Goal: Task Accomplishment & Management: Use online tool/utility

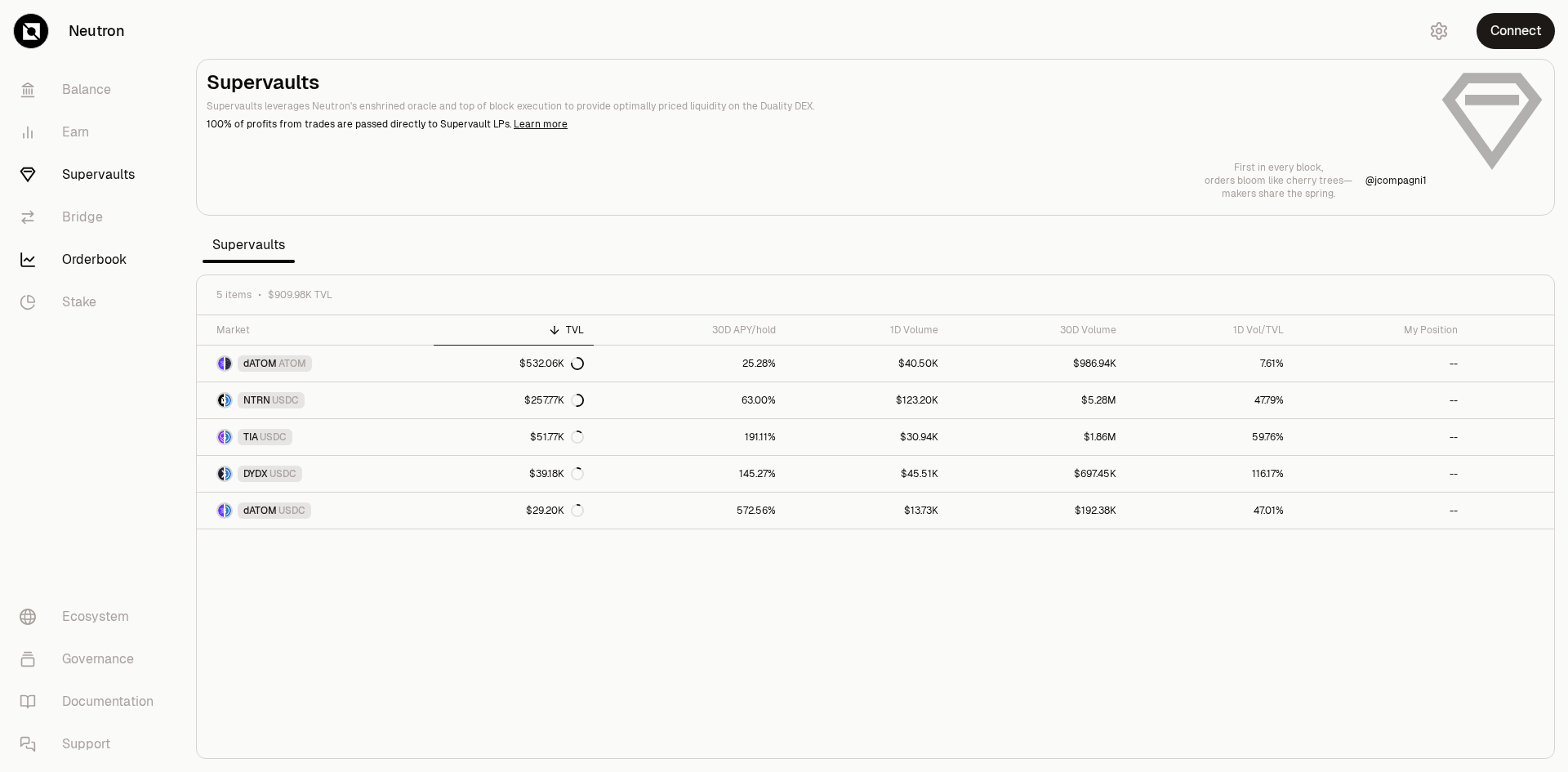
click at [81, 243] on link "Orderbook" at bounding box center [92, 259] width 170 height 42
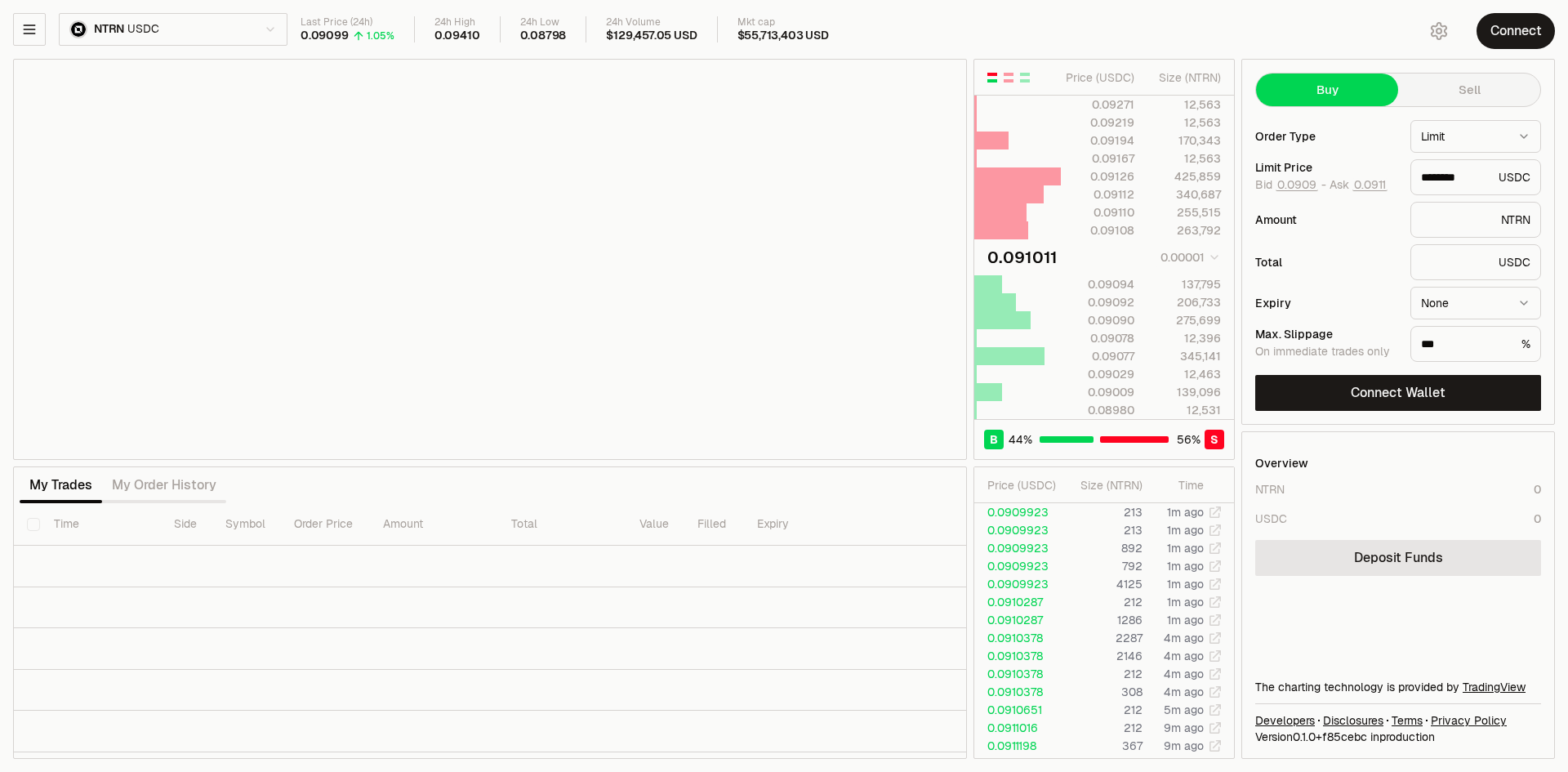
click at [214, 30] on html "Neutron Balance Earn Supervaults Bridge Orderbook Stake Ecosystem Governance Do…" at bounding box center [784, 386] width 1568 height 772
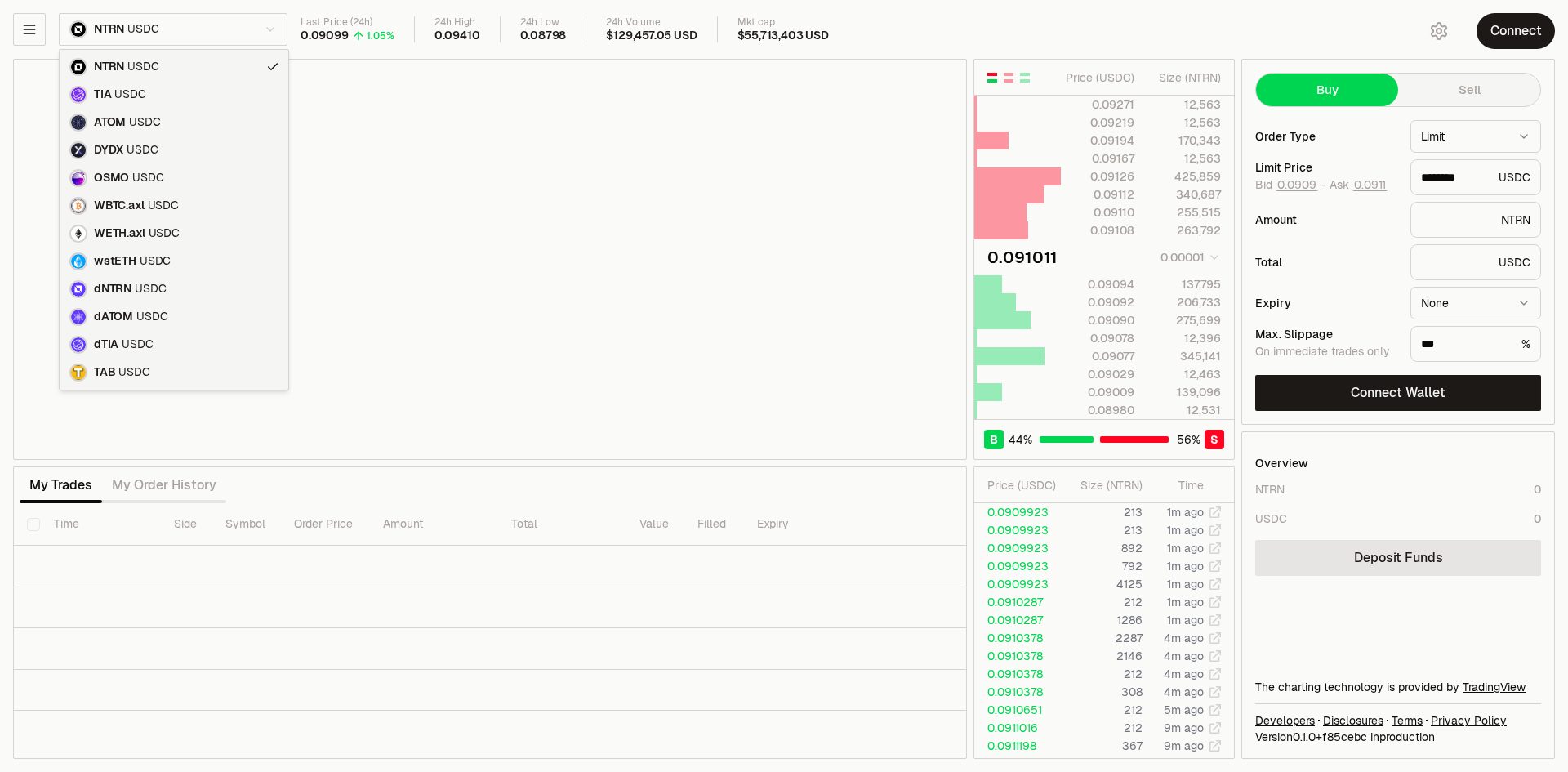
type input "********"
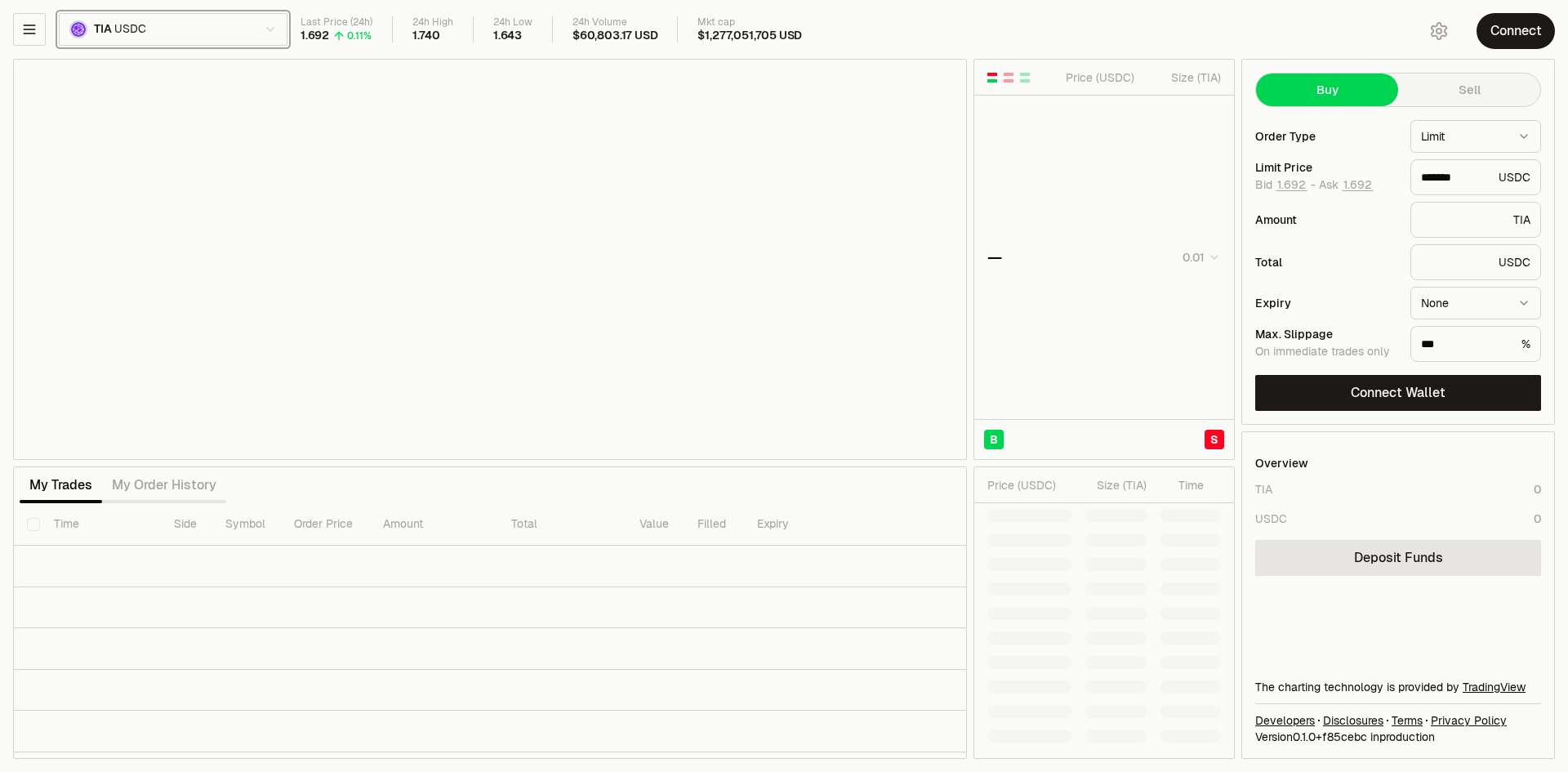
type input "*******"
